Goal: Information Seeking & Learning: Learn about a topic

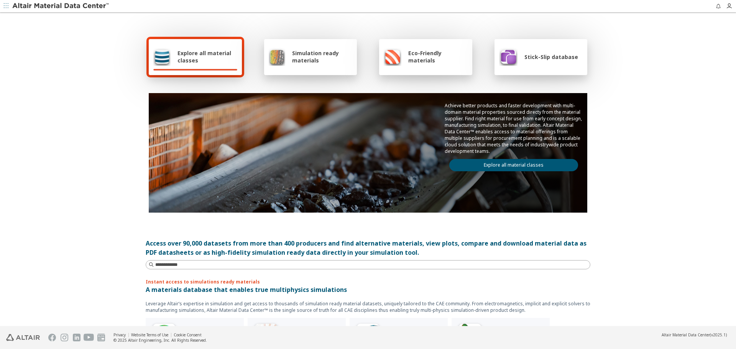
click at [509, 170] on link "Explore all material classes" at bounding box center [514, 165] width 129 height 12
click at [527, 166] on link "Explore all material classes" at bounding box center [514, 165] width 129 height 12
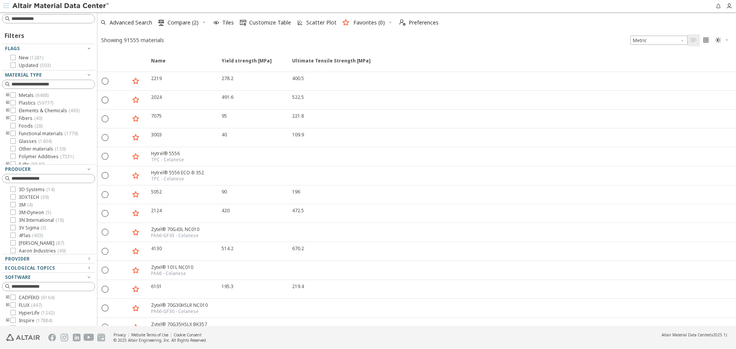
click at [203, 24] on icon "button" at bounding box center [204, 22] width 5 height 5
click at [205, 33] on span "Clear Selections" at bounding box center [194, 37] width 53 height 12
click at [226, 25] on span "Tiles" at bounding box center [228, 22] width 12 height 5
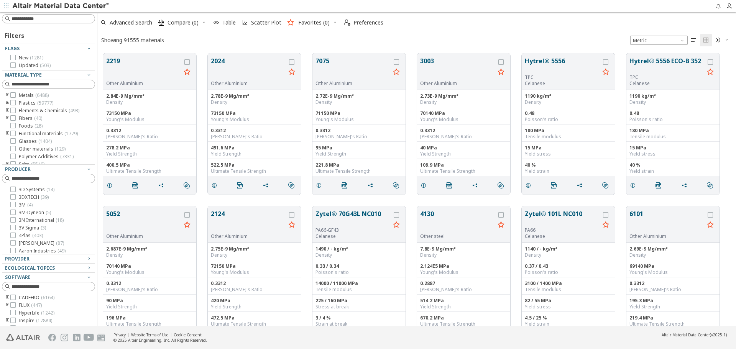
scroll to position [273, 633]
click at [86, 270] on icon "button" at bounding box center [89, 268] width 6 height 6
click at [305, 33] on div "Showing 91555 materials Metric   " at bounding box center [416, 40] width 639 height 15
click at [533, 64] on button "Hytrel® 5556" at bounding box center [562, 65] width 75 height 18
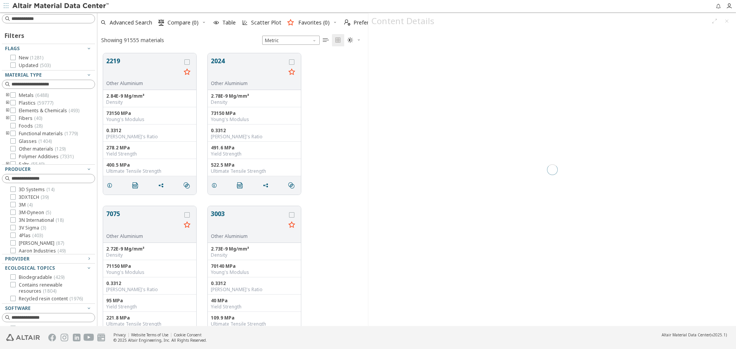
scroll to position [273, 265]
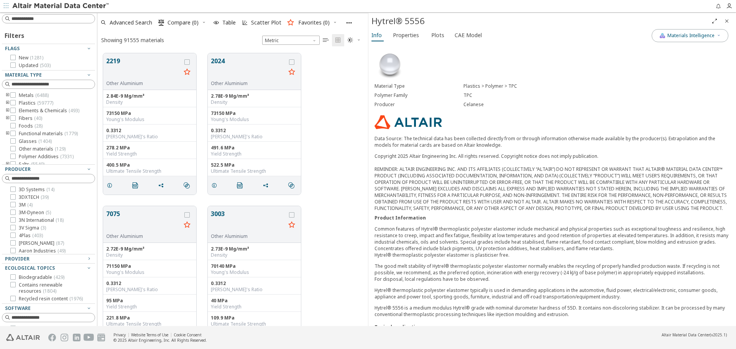
scroll to position [183, 0]
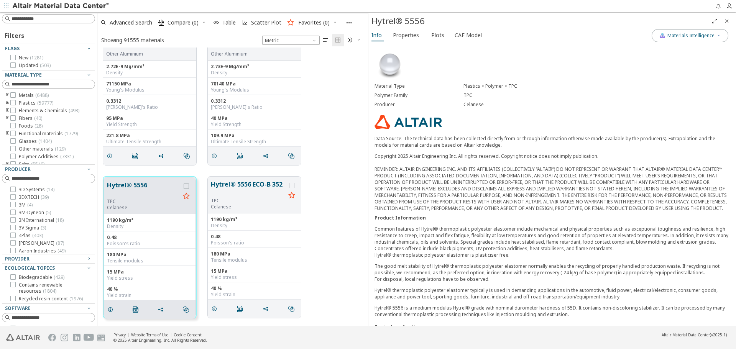
click at [729, 21] on icon "Close" at bounding box center [727, 21] width 6 height 6
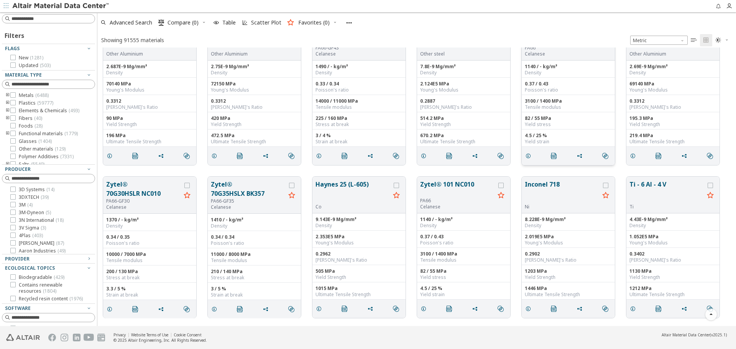
scroll to position [273, 633]
click at [149, 25] on span "Advanced Search" at bounding box center [131, 22] width 43 height 5
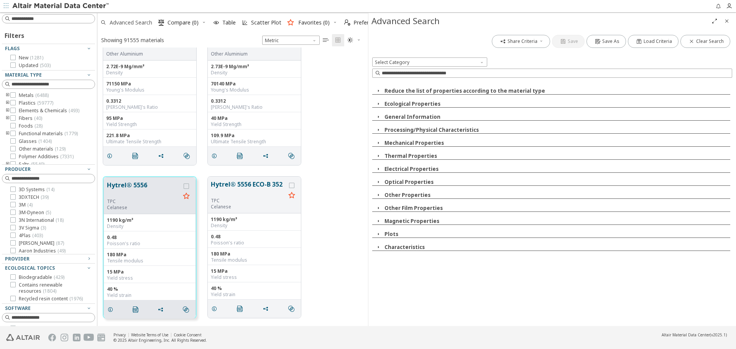
scroll to position [273, 265]
click at [438, 102] on div "Ecological Properties" at bounding box center [551, 103] width 358 height 7
click at [435, 103] on button "Ecological Properties" at bounding box center [413, 103] width 56 height 7
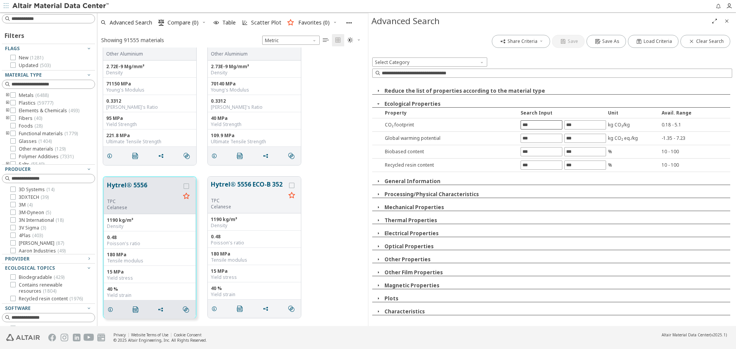
click at [542, 127] on input "text" at bounding box center [541, 125] width 41 height 8
type input "*"
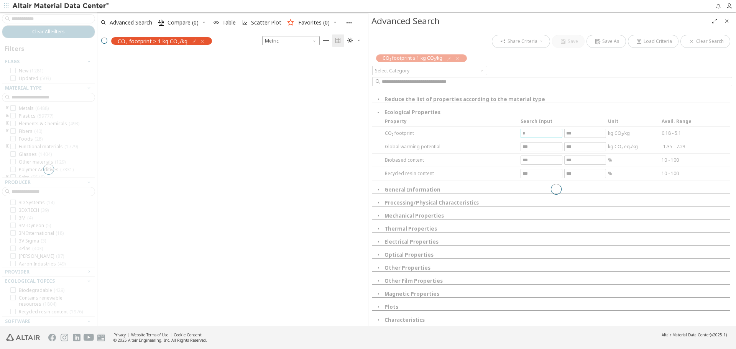
scroll to position [272, 265]
click at [729, 21] on icon "Close" at bounding box center [727, 21] width 6 height 6
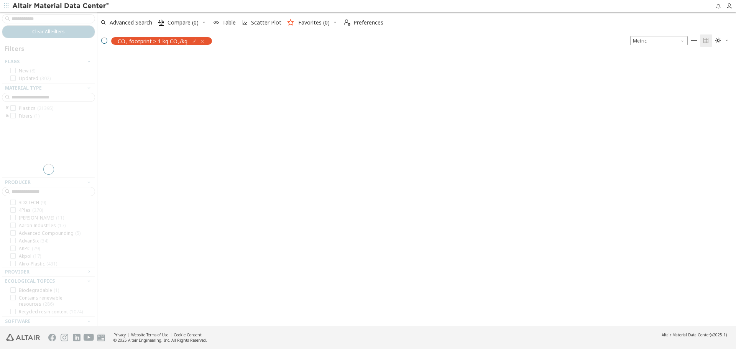
scroll to position [272, 633]
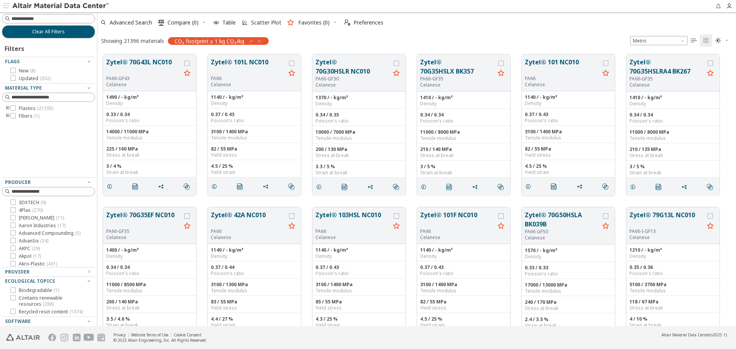
click at [126, 64] on button "Zytel® 70G43L NC010" at bounding box center [143, 67] width 75 height 18
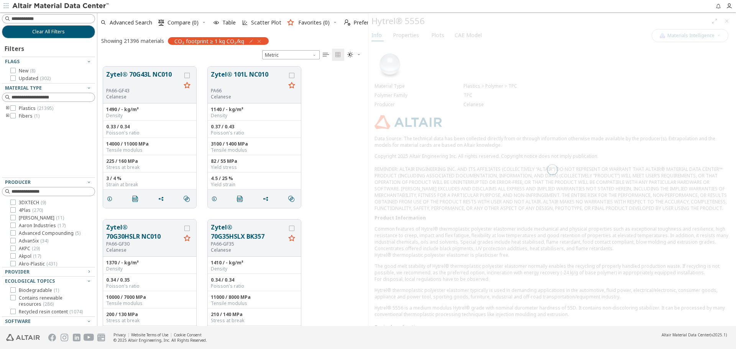
scroll to position [260, 265]
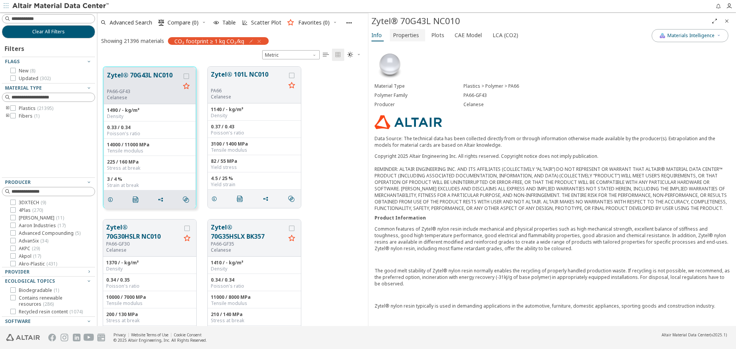
click at [414, 36] on span "Properties" at bounding box center [406, 35] width 26 height 12
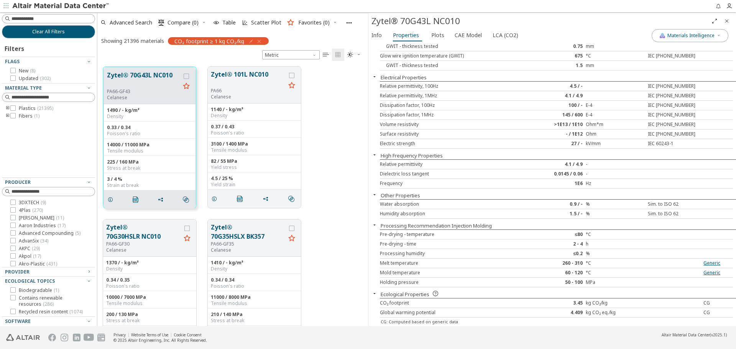
scroll to position [499, 0]
click at [504, 34] on span "LCA (CO2)" at bounding box center [506, 35] width 26 height 12
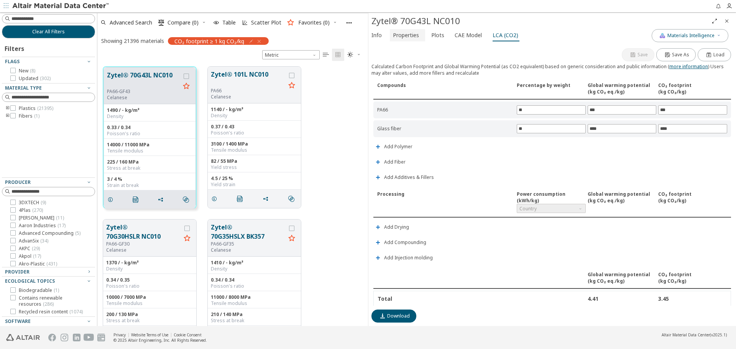
click at [413, 36] on span "Properties" at bounding box center [406, 35] width 26 height 12
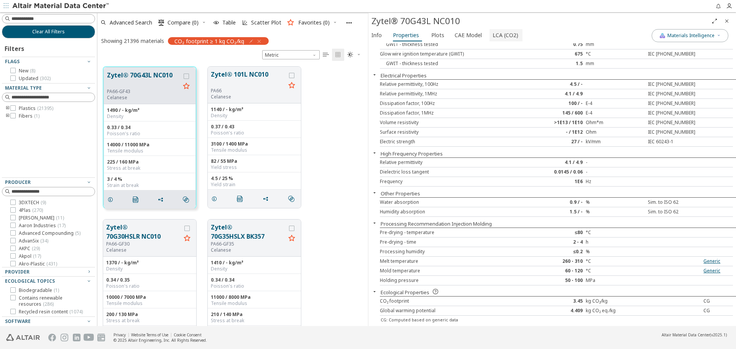
click at [502, 37] on span "LCA (CO2)" at bounding box center [506, 35] width 26 height 12
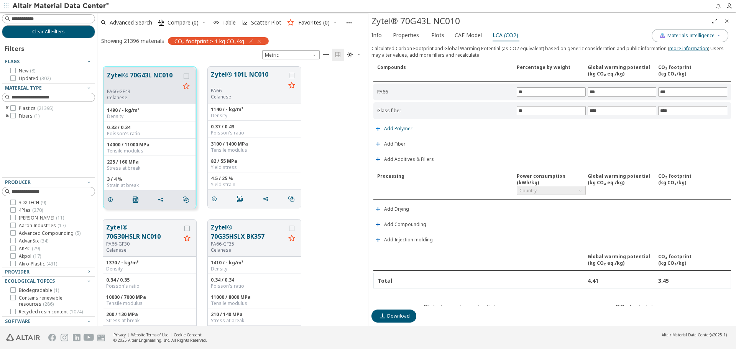
scroll to position [0, 0]
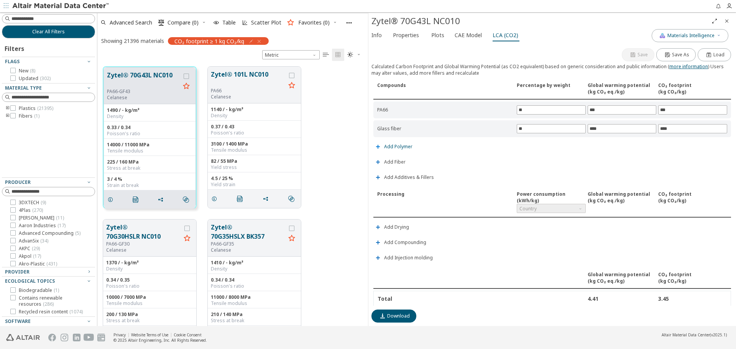
click at [407, 147] on span "Add Polymer" at bounding box center [398, 147] width 28 height 5
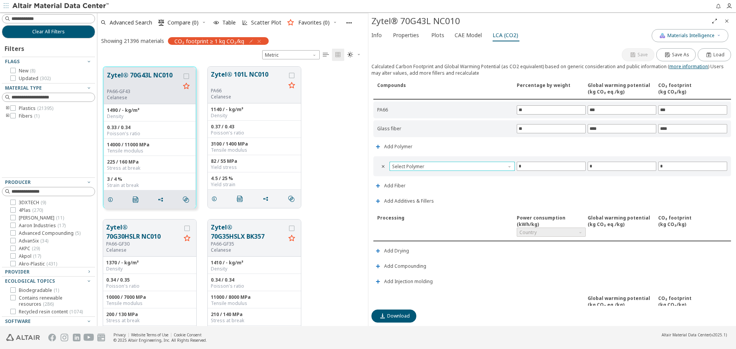
click at [507, 166] on span at bounding box center [510, 165] width 6 height 6
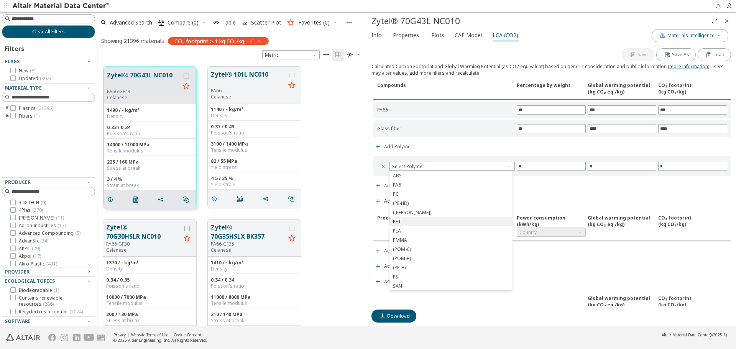
click at [481, 221] on span "PET" at bounding box center [451, 221] width 117 height 5
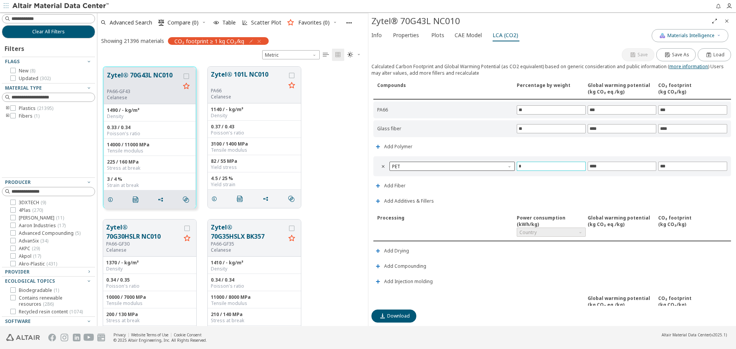
drag, startPoint x: 523, startPoint y: 170, endPoint x: 512, endPoint y: 169, distance: 10.8
click at [512, 169] on div " PET * **** ***" at bounding box center [553, 166] width 358 height 20
type input "*"
type input "**"
type input "*"
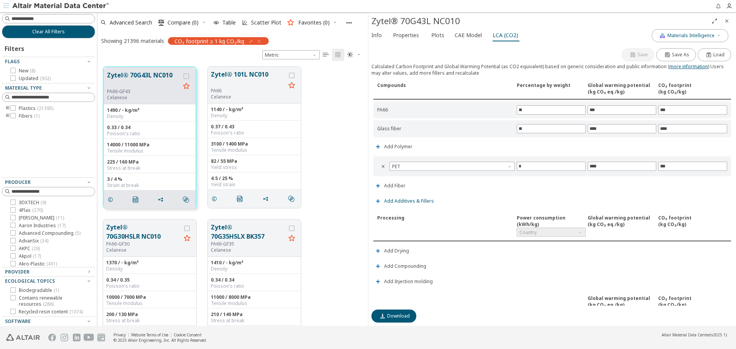
click at [420, 203] on span "Add Additives & Fillers" at bounding box center [409, 201] width 50 height 5
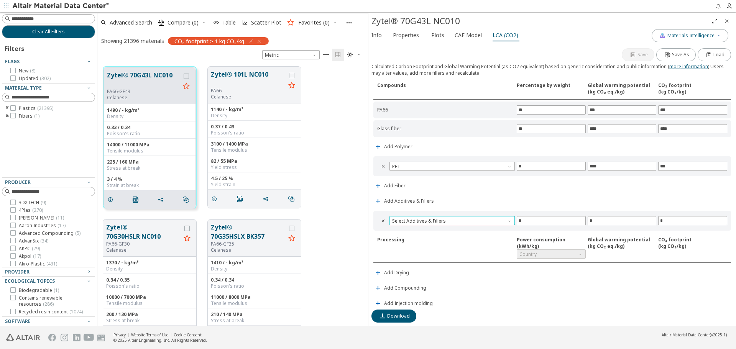
click at [435, 222] on span "Select Additives & Fillers" at bounding box center [452, 220] width 125 height 9
click at [443, 233] on button "[MEDICAL_DATA]" at bounding box center [451, 230] width 123 height 9
click at [533, 223] on input "*" at bounding box center [551, 221] width 68 height 8
drag, startPoint x: 533, startPoint y: 223, endPoint x: 513, endPoint y: 223, distance: 20.3
click at [513, 223] on div " [MEDICAL_DATA] * **** ****" at bounding box center [553, 221] width 358 height 20
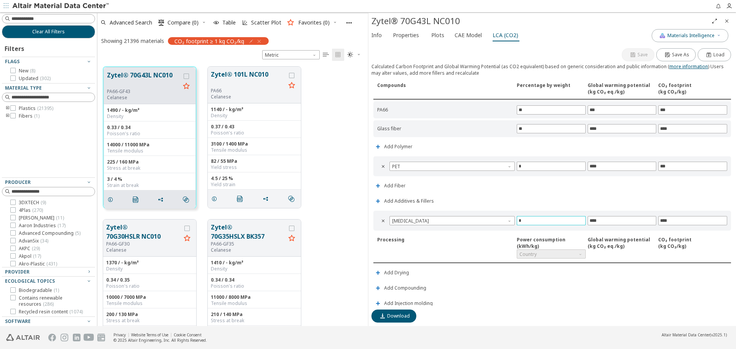
type input "*"
type input "**"
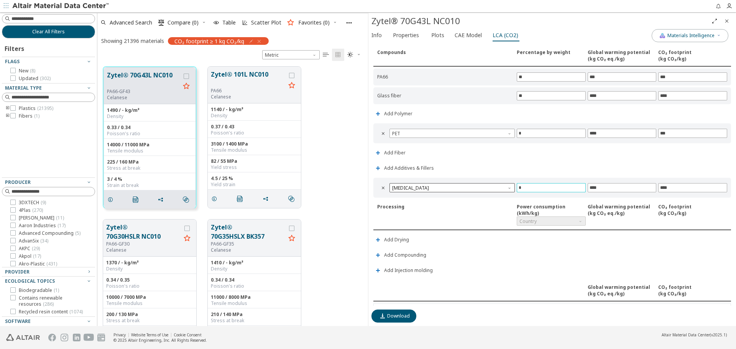
scroll to position [153, 0]
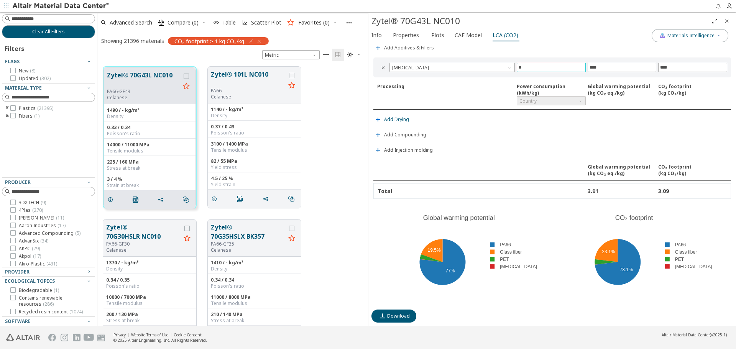
type input "*"
click at [407, 121] on span "Add Drying" at bounding box center [396, 119] width 25 height 5
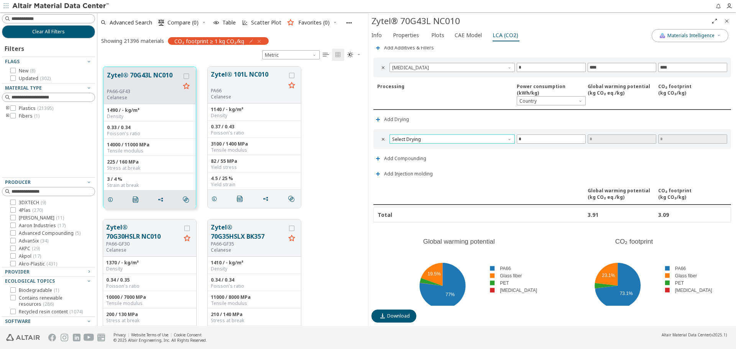
click at [423, 138] on span "Select Drying" at bounding box center [452, 139] width 125 height 9
click at [418, 161] on span "Add Compounding" at bounding box center [405, 158] width 42 height 5
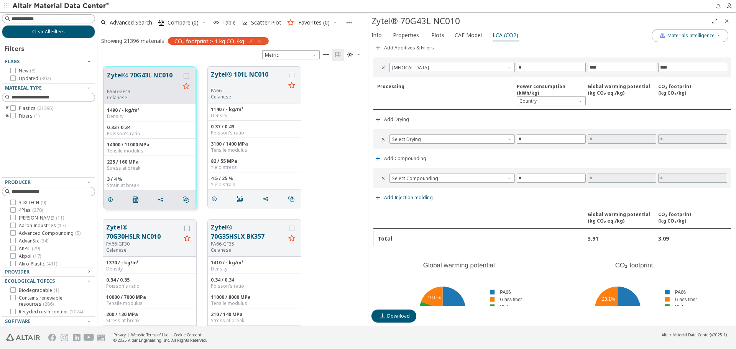
click at [421, 196] on span "Add Injection molding" at bounding box center [408, 198] width 49 height 5
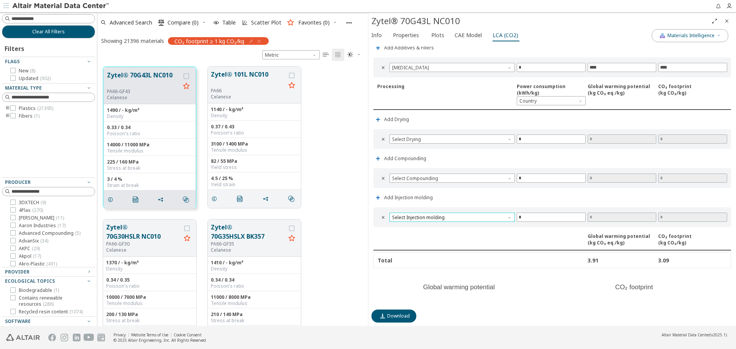
click at [429, 214] on span "Select Injection molding" at bounding box center [452, 217] width 125 height 9
click at [429, 224] on span "Electric machine" at bounding box center [451, 226] width 117 height 5
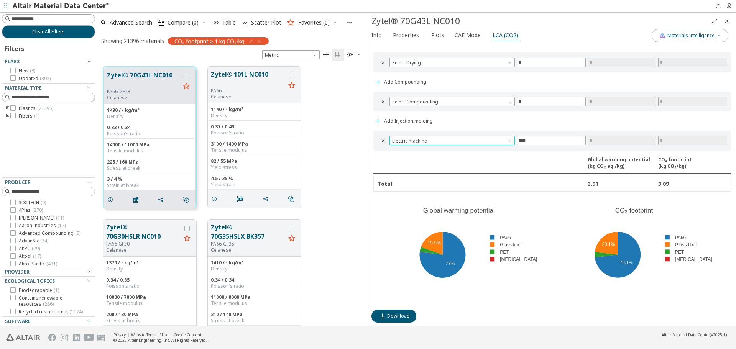
scroll to position [115, 0]
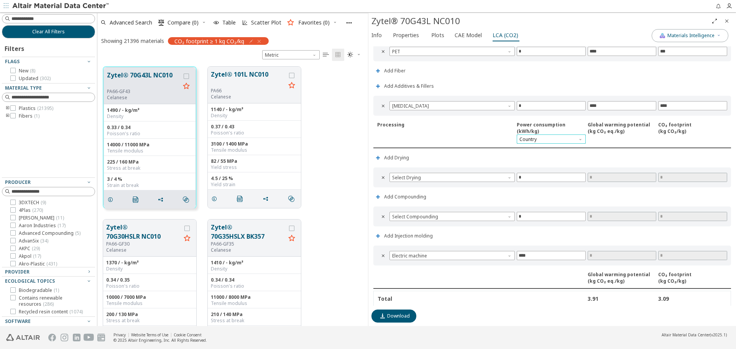
click at [573, 138] on span "Country" at bounding box center [551, 139] width 69 height 9
click at [568, 157] on span "[GEOGRAPHIC_DATA]" at bounding box center [549, 157] width 62 height 5
type input "*****"
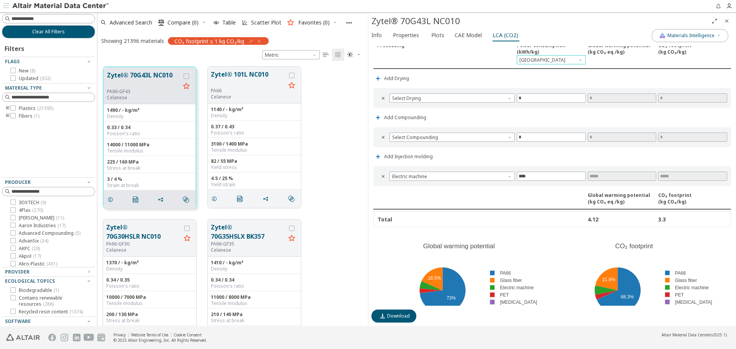
scroll to position [233, 0]
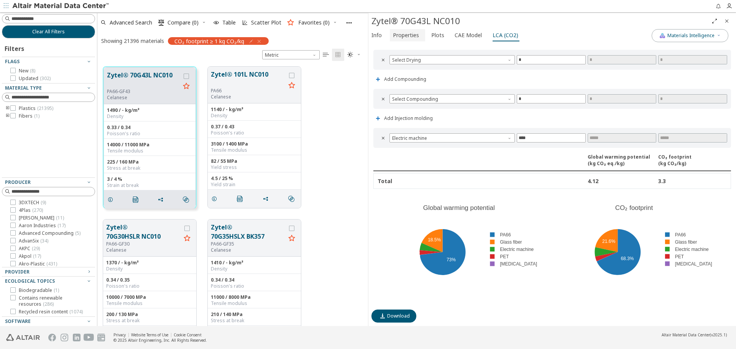
click at [414, 37] on span "Properties" at bounding box center [406, 35] width 26 height 12
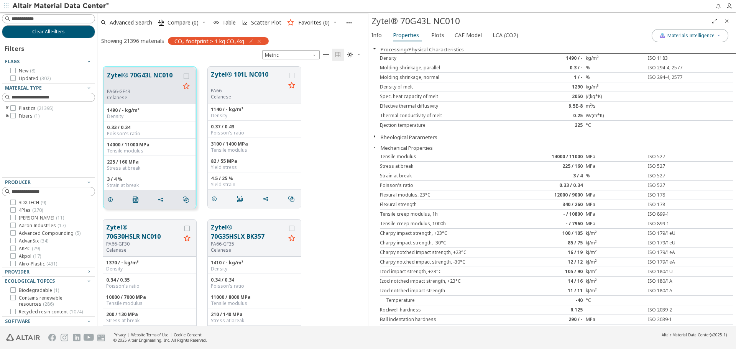
scroll to position [0, 0]
click at [490, 36] on button "LCA (CO2)" at bounding box center [506, 35] width 33 height 12
